Goal: Transaction & Acquisition: Purchase product/service

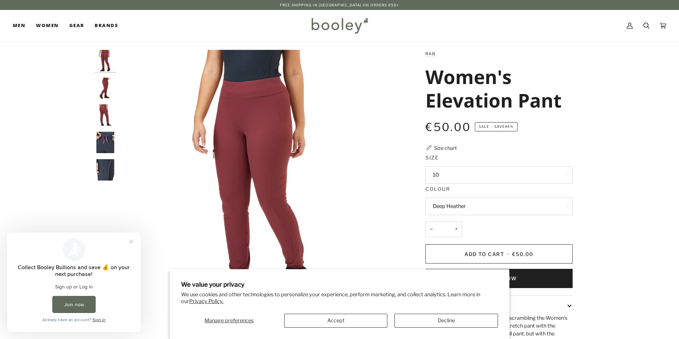
click at [250, 160] on img "Rab Women's Elevation Pant Deep Heather - Booley Galway" at bounding box center [260, 190] width 281 height 281
click at [104, 87] on img "Rab Women's Elevation Pant Deep Heather - Booley Galway" at bounding box center [105, 87] width 21 height 21
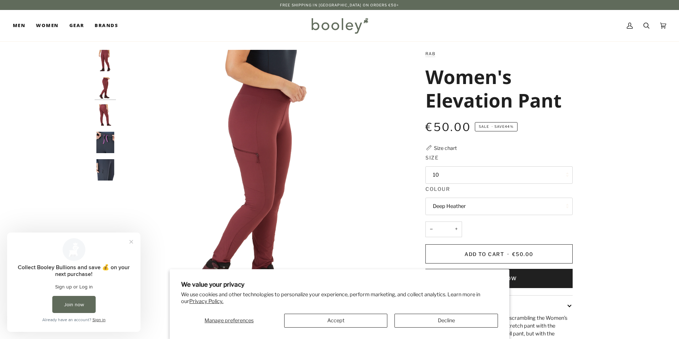
click at [104, 107] on img "Rab Women's Elevation Pant Deep Heather - Booley Galway" at bounding box center [105, 114] width 21 height 21
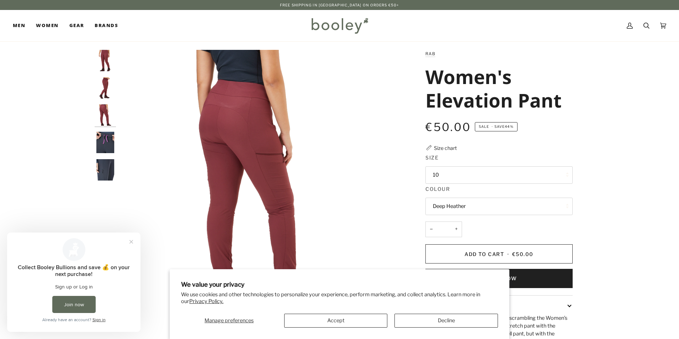
click at [102, 135] on img "Rab Women's Elevation Pant - Booley Galway" at bounding box center [105, 142] width 21 height 21
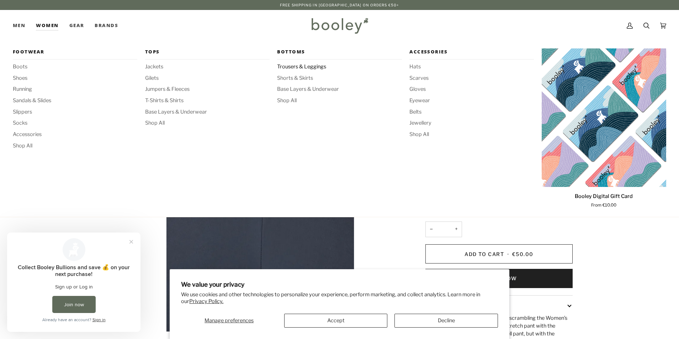
click at [314, 64] on span "Trousers & Leggings" at bounding box center [339, 67] width 125 height 8
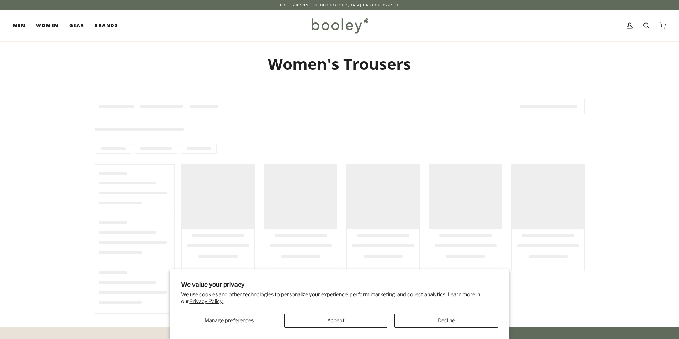
click at [351, 327] on section "We value your privacy We use cookies and other technologies to personalize your…" at bounding box center [340, 304] width 340 height 70
click at [353, 321] on button "Accept" at bounding box center [335, 320] width 103 height 14
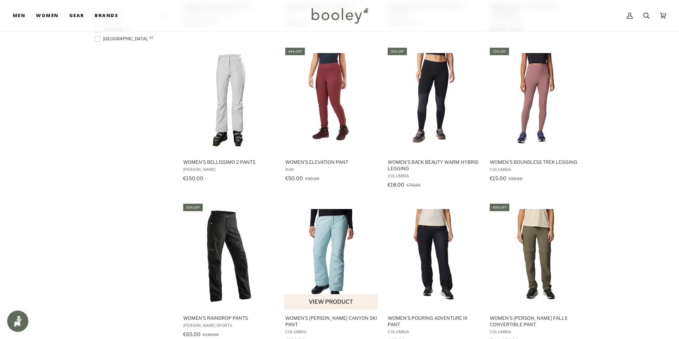
scroll to position [569, 0]
